Goal: Task Accomplishment & Management: Complete application form

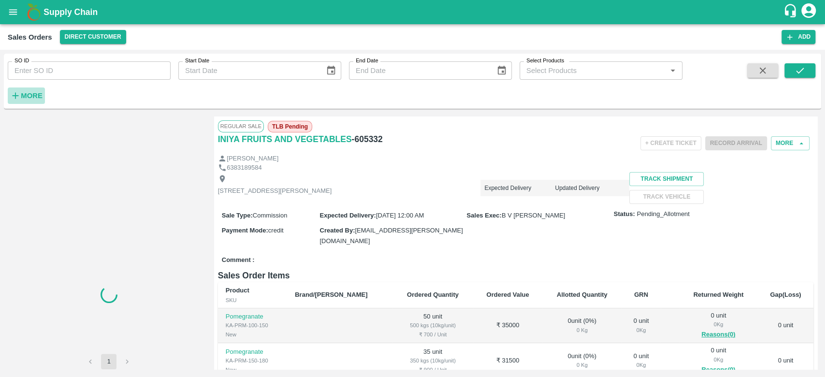
click at [22, 92] on strong "More" at bounding box center [32, 96] width 22 height 8
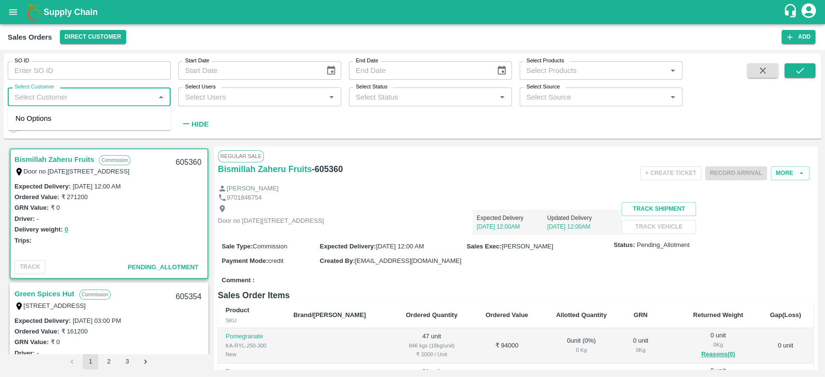
click at [34, 101] on input "Select Customer" at bounding box center [81, 96] width 141 height 13
type input "iniya"
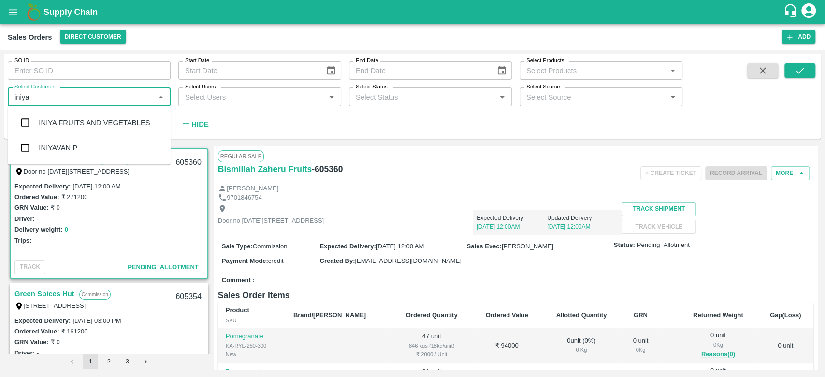
click at [46, 117] on div "INIYA FRUITS AND VEGETABLES" at bounding box center [94, 122] width 111 height 11
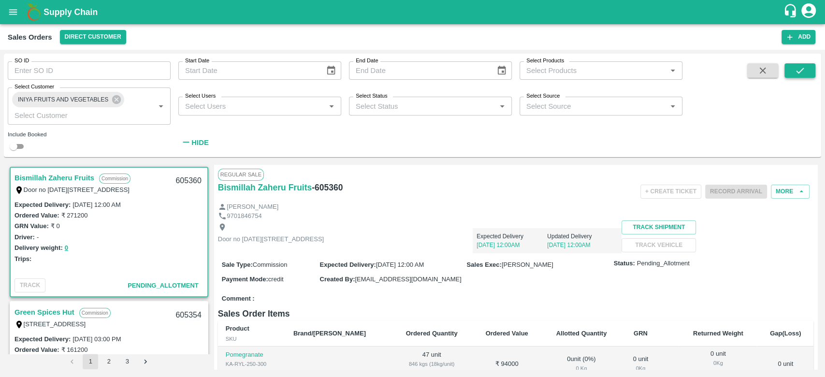
drag, startPoint x: 816, startPoint y: 64, endPoint x: 800, endPoint y: 72, distance: 18.2
click at [800, 72] on div "SO ID SO ID Start Date Start Date End Date End Date Select Products Select Prod…" at bounding box center [412, 106] width 817 height 96
click at [800, 72] on icon "submit" at bounding box center [799, 70] width 11 height 11
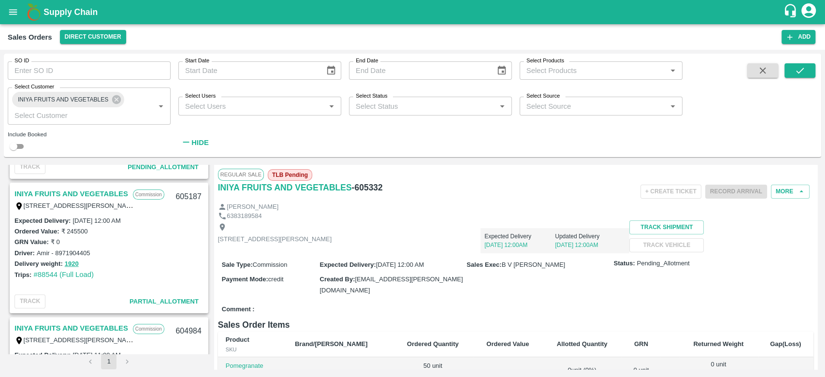
scroll to position [251, 0]
click at [69, 264] on button "1920" at bounding box center [72, 265] width 14 height 11
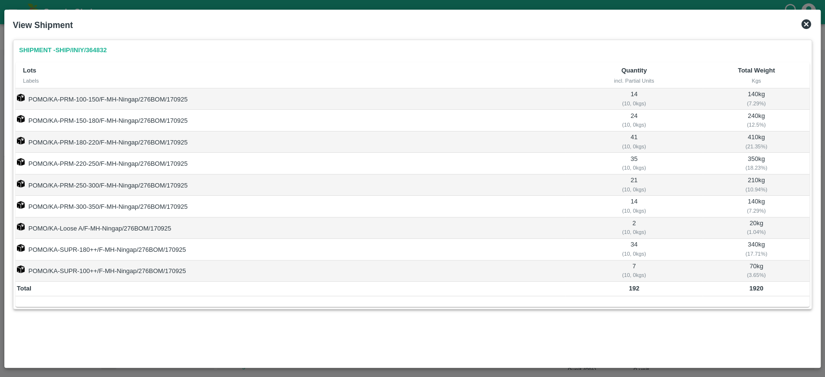
click at [804, 26] on icon at bounding box center [806, 24] width 10 height 10
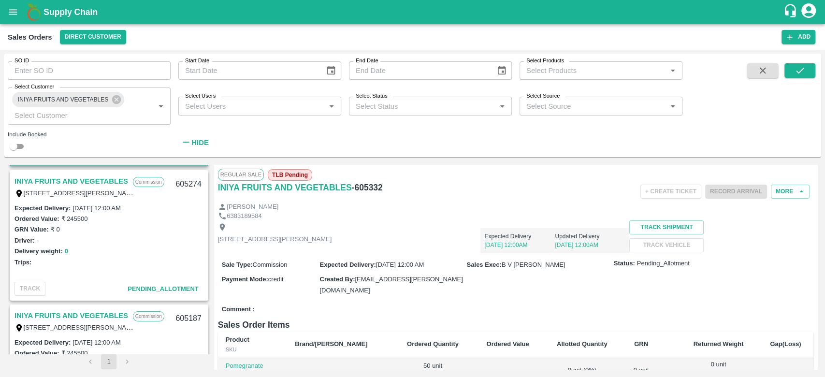
scroll to position [78, 0]
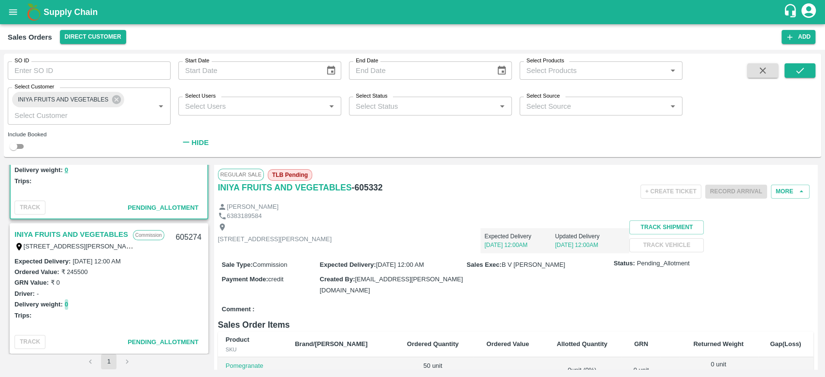
click at [65, 303] on button "0" at bounding box center [66, 304] width 3 height 11
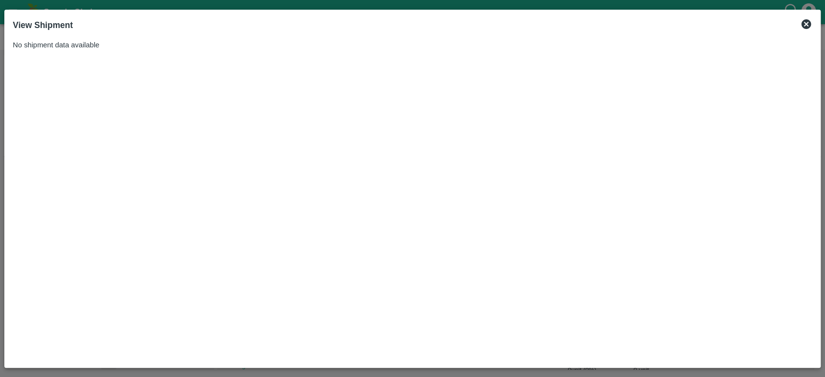
click at [804, 20] on icon at bounding box center [806, 24] width 10 height 10
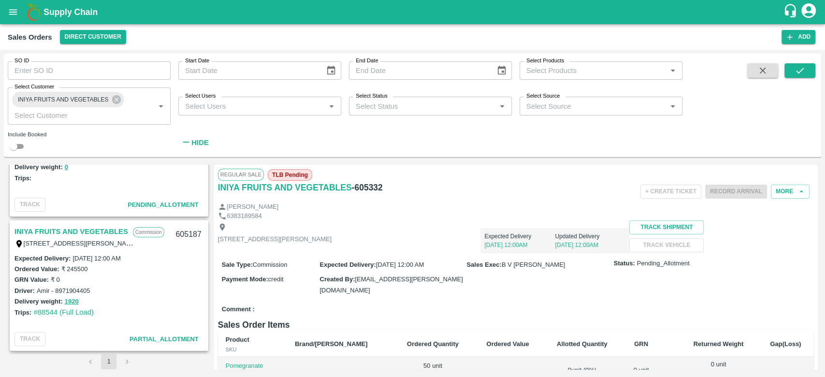
scroll to position [216, 0]
